Goal: Find specific page/section: Find specific page/section

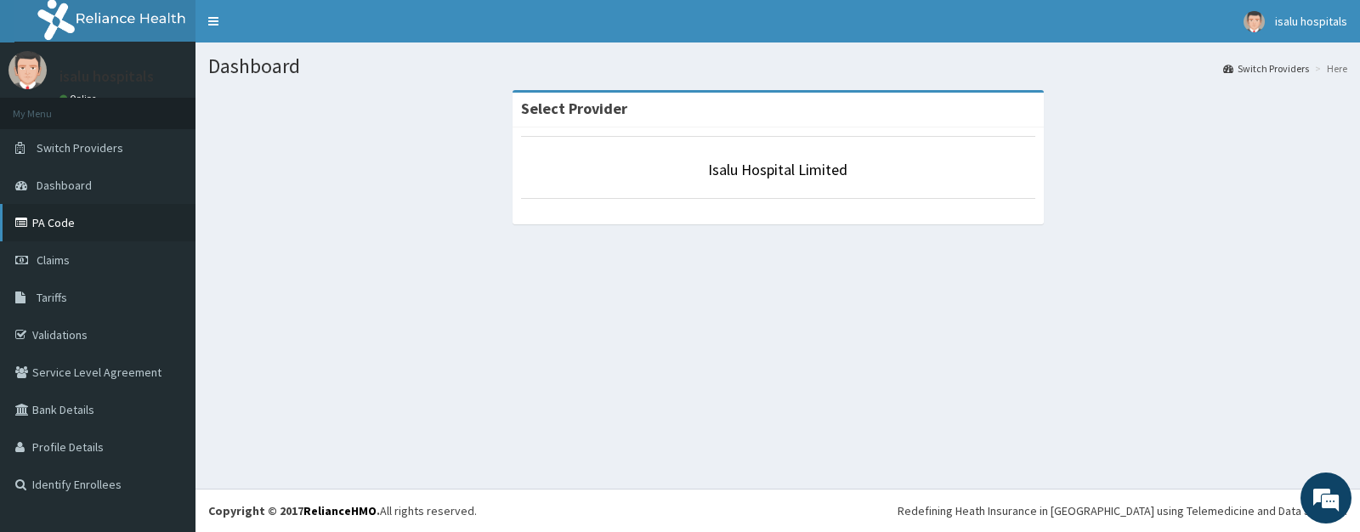
click at [62, 224] on link "PA Code" at bounding box center [97, 222] width 195 height 37
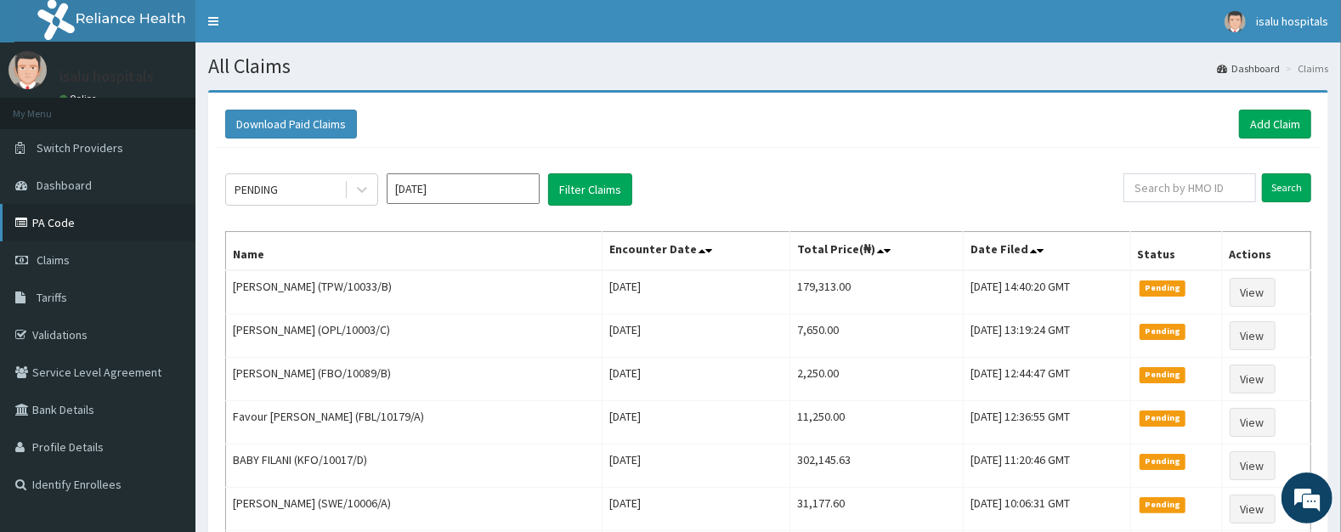
click at [70, 229] on link "PA Code" at bounding box center [97, 222] width 195 height 37
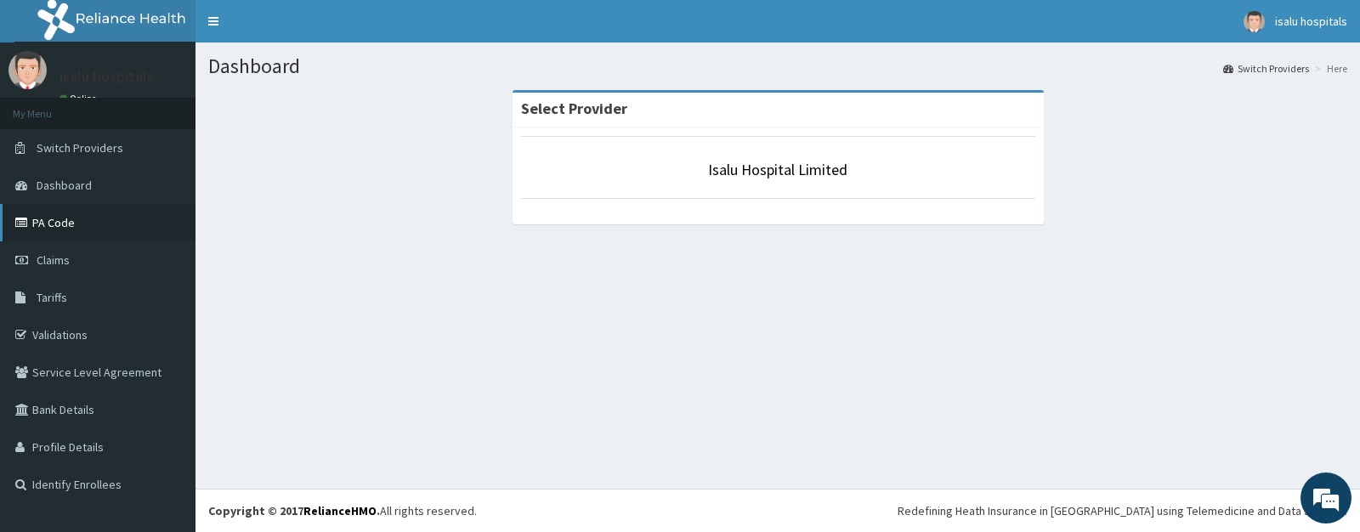
click at [25, 232] on link "PA Code" at bounding box center [97, 222] width 195 height 37
click at [54, 230] on link "PA Code" at bounding box center [97, 222] width 195 height 37
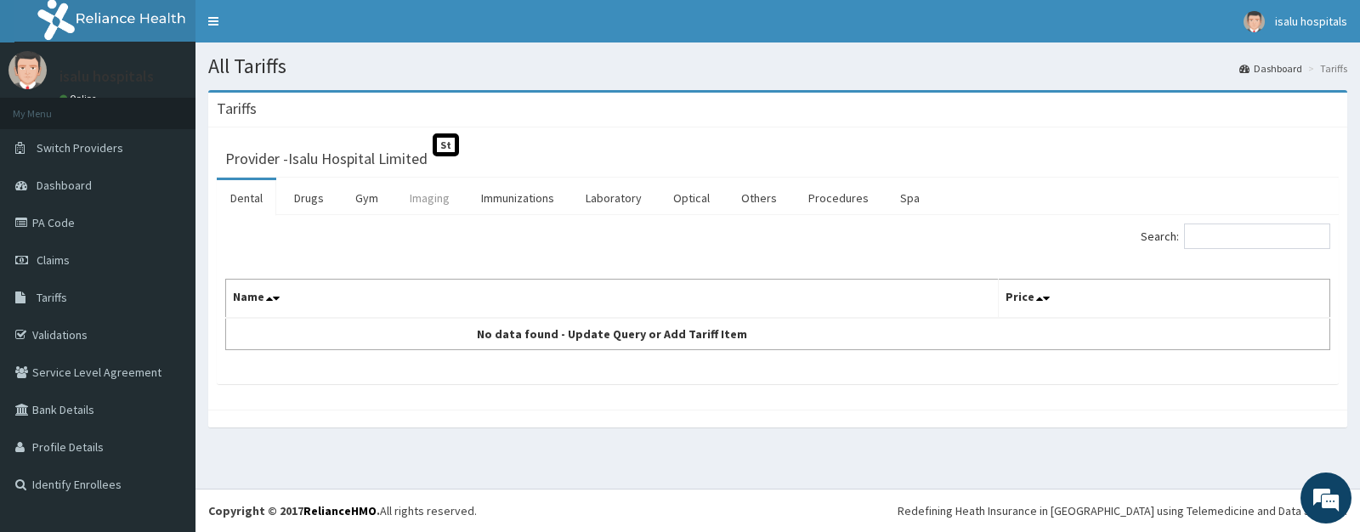
click at [433, 211] on link "Imaging" at bounding box center [429, 198] width 67 height 36
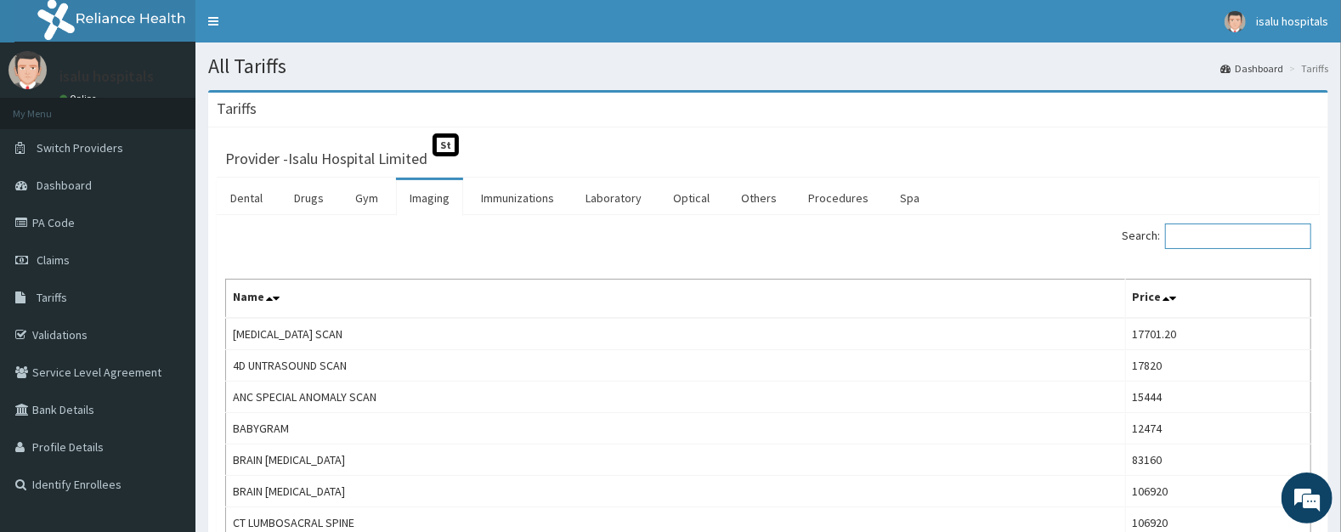
click at [1222, 236] on input "Search:" at bounding box center [1238, 235] width 146 height 25
paste input "Submandibular"
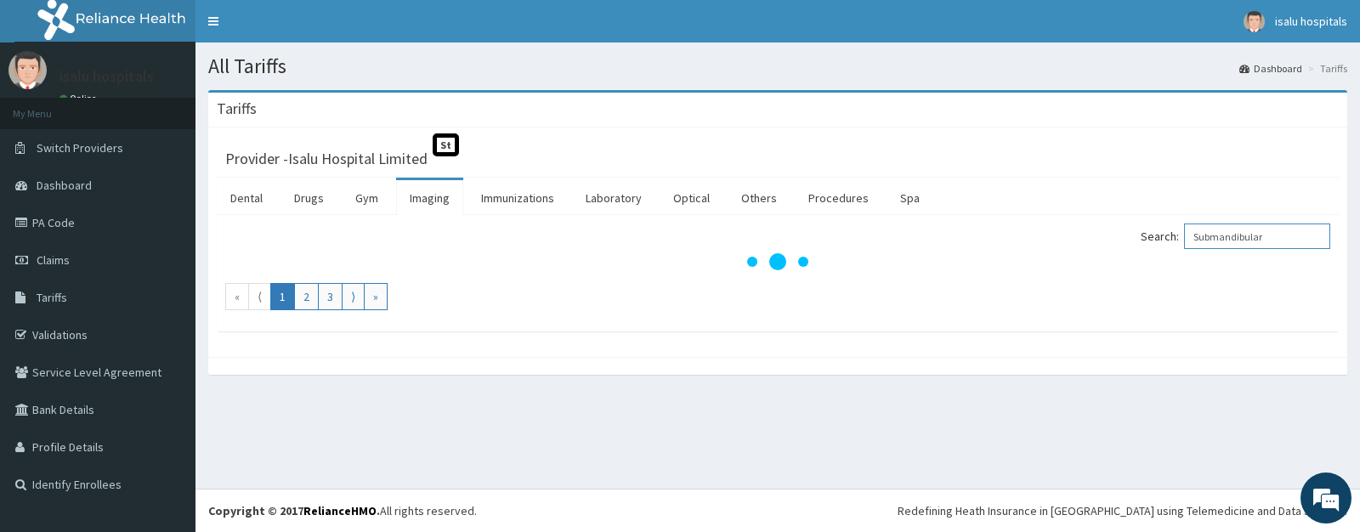
click at [1227, 236] on input "Submandibular" at bounding box center [1257, 235] width 146 height 25
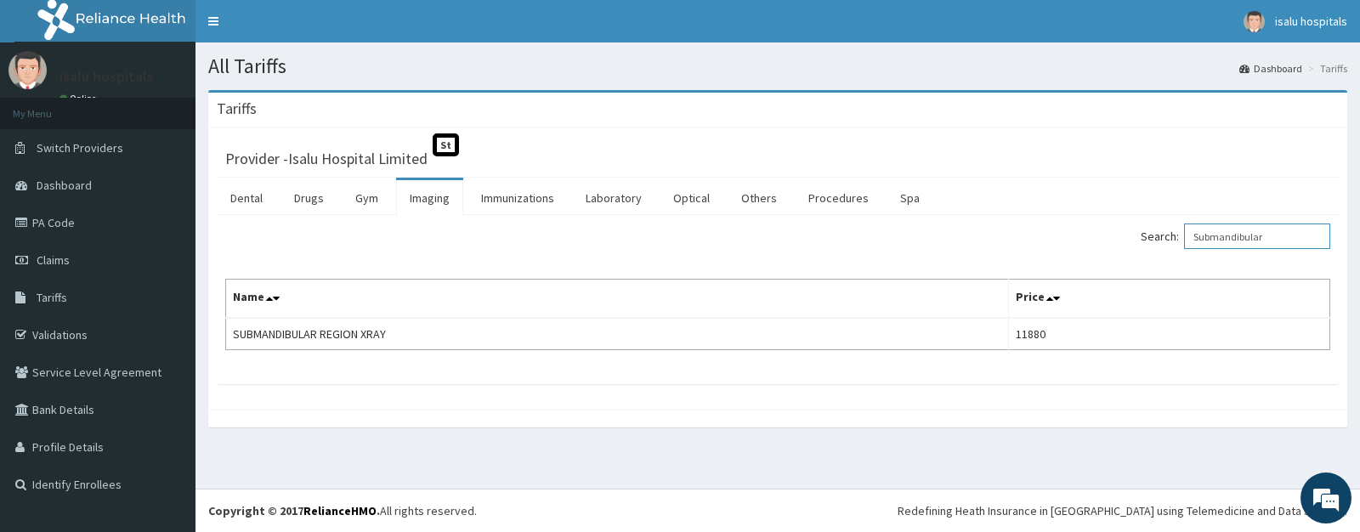
click at [1223, 235] on input "Submandibular" at bounding box center [1257, 235] width 146 height 25
type input "Submandibular"
click at [30, 222] on icon at bounding box center [23, 223] width 17 height 12
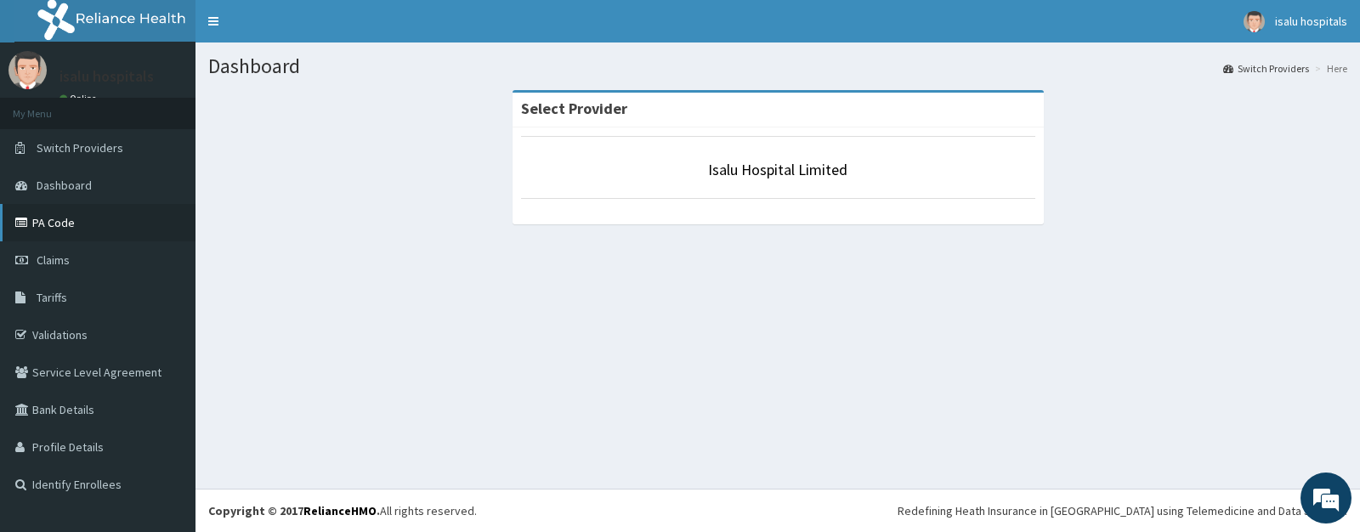
click at [114, 216] on link "PA Code" at bounding box center [97, 222] width 195 height 37
click at [62, 228] on link "PA Code" at bounding box center [97, 222] width 195 height 37
